Goal: Check status

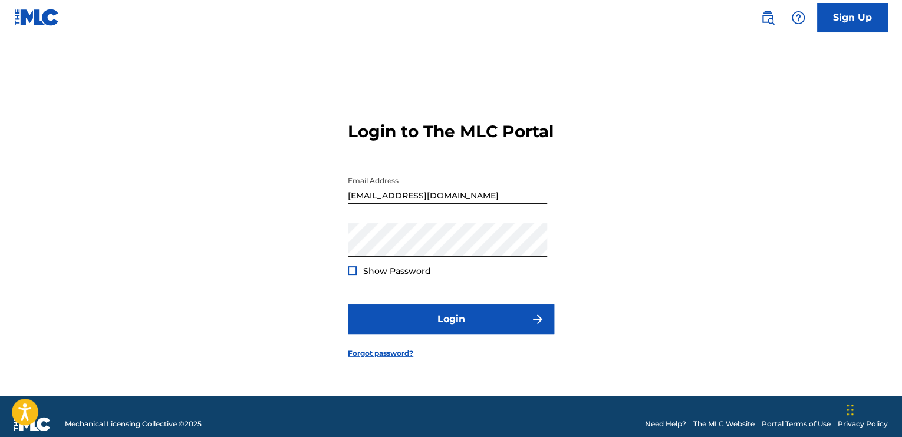
click at [351, 275] on div at bounding box center [352, 270] width 9 height 9
click at [351, 274] on img at bounding box center [352, 271] width 6 height 6
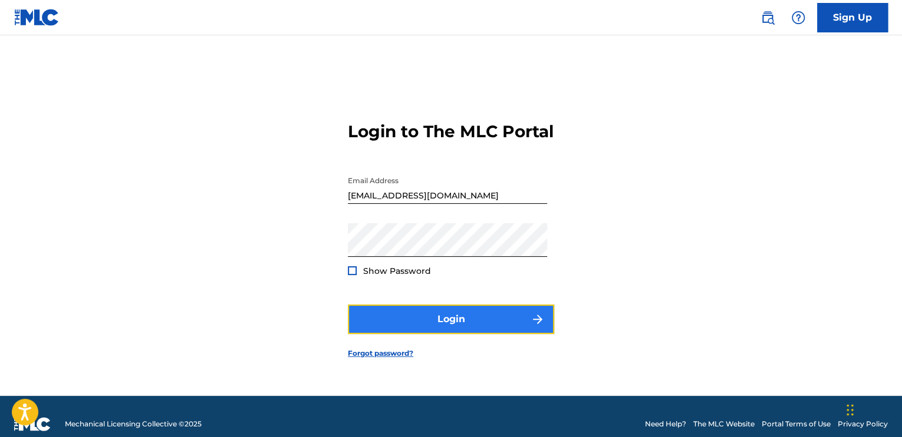
click at [456, 320] on button "Login" at bounding box center [451, 319] width 206 height 29
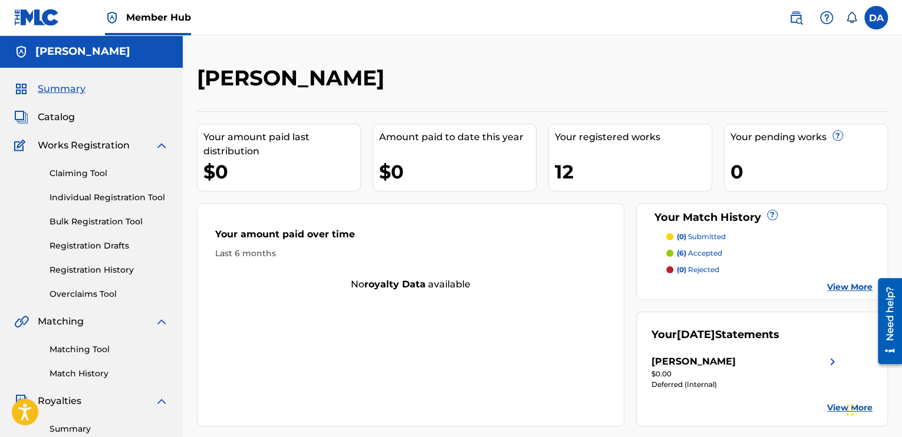
click at [704, 251] on p "(6) accepted" at bounding box center [699, 253] width 45 height 11
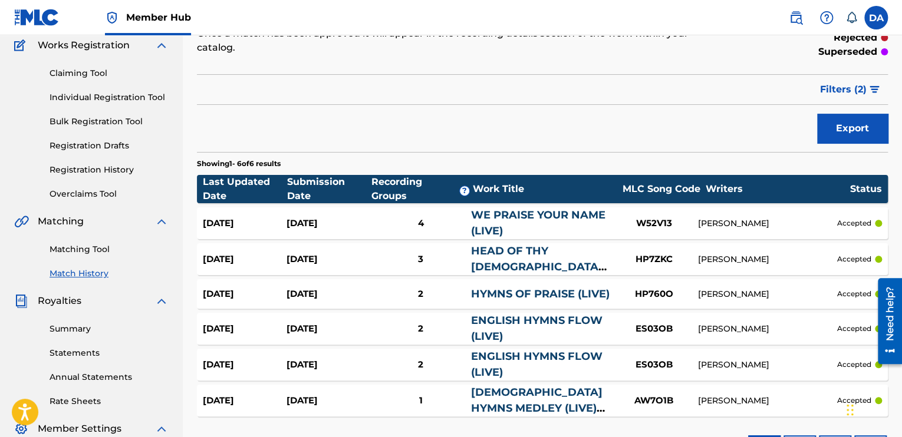
scroll to position [118, 0]
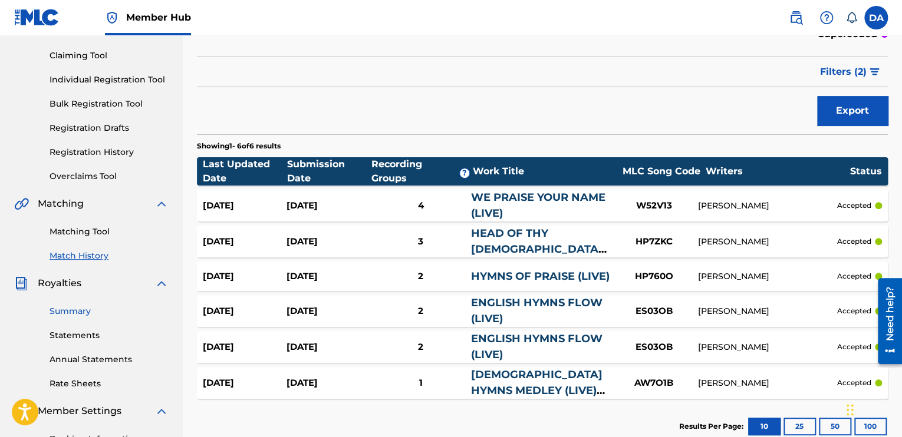
click at [75, 314] on link "Summary" at bounding box center [109, 311] width 119 height 12
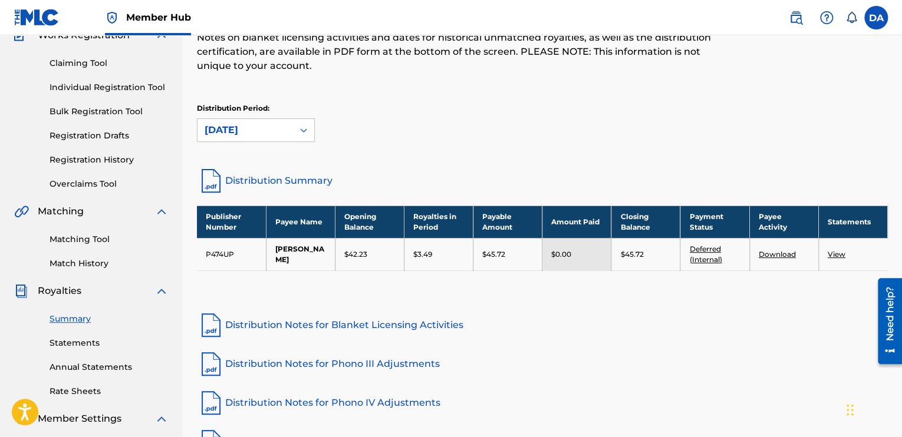
scroll to position [118, 0]
